Goal: Task Accomplishment & Management: Use online tool/utility

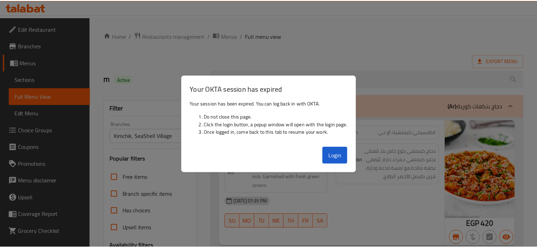
scroll to position [565, 0]
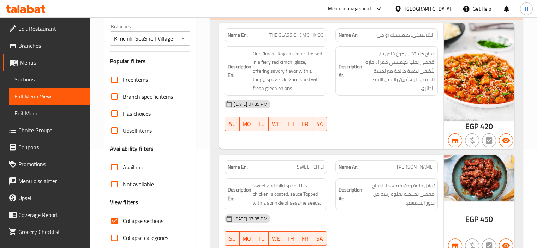
scroll to position [141, 0]
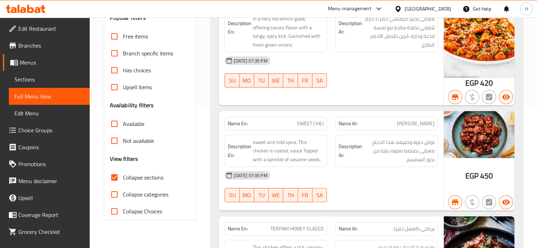
click at [143, 175] on span "Collapse sections" at bounding box center [143, 177] width 41 height 8
click at [123, 175] on input "Collapse sections" at bounding box center [114, 177] width 17 height 17
checkbox input "false"
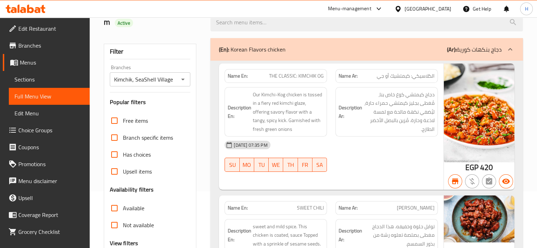
scroll to position [0, 0]
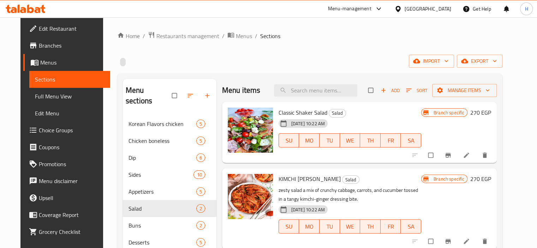
click at [45, 93] on span "Full Menu View" at bounding box center [70, 96] width 70 height 8
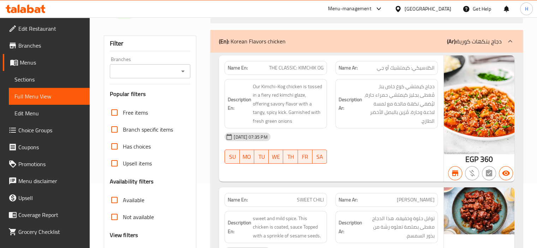
scroll to position [176, 0]
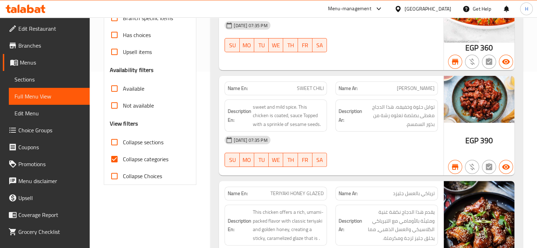
click at [162, 161] on span "Collapse categories" at bounding box center [146, 159] width 46 height 8
click at [123, 161] on input "Collapse categories" at bounding box center [114, 159] width 17 height 17
checkbox input "false"
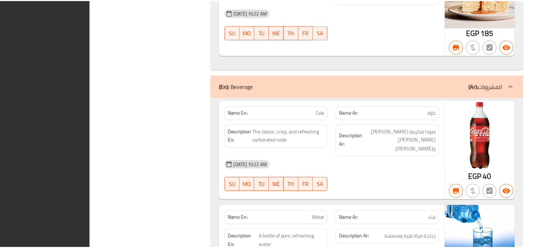
scroll to position [5480, 0]
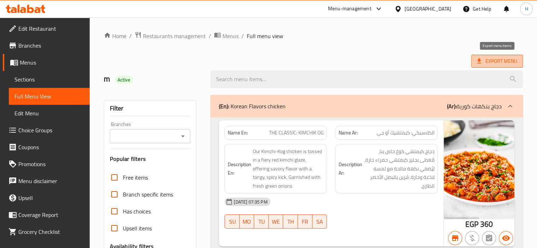
click at [492, 66] on span "Export Menu" at bounding box center [497, 61] width 52 height 13
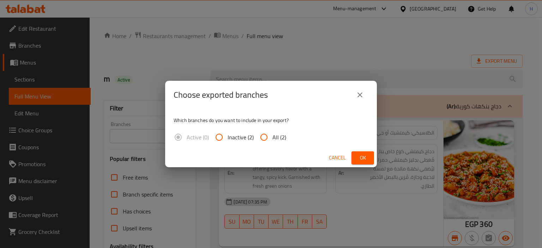
click at [267, 132] on input "All (2)" at bounding box center [263, 137] width 17 height 17
radio input "true"
click at [362, 157] on span "Ok" at bounding box center [362, 157] width 11 height 9
